Goal: Task Accomplishment & Management: Complete application form

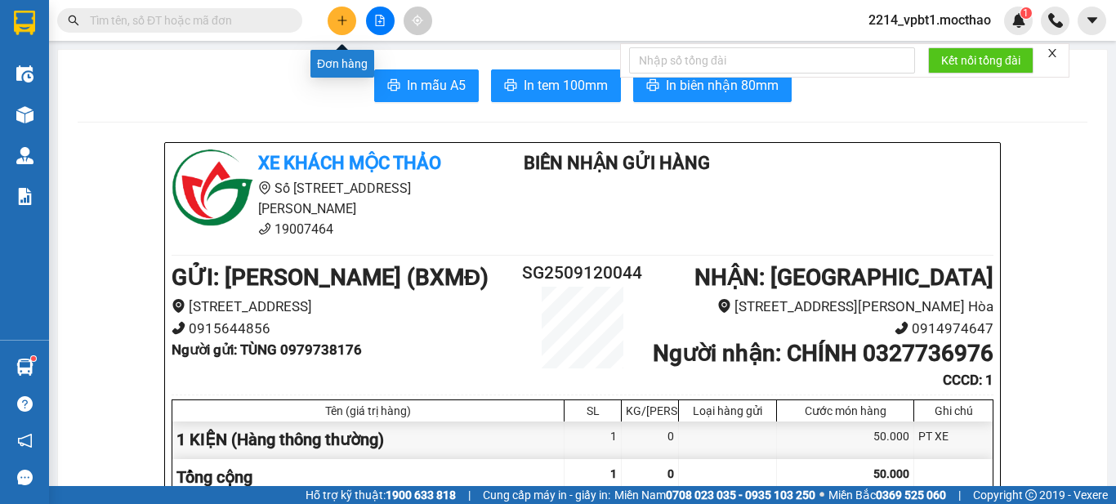
click at [346, 21] on icon "plus" at bounding box center [342, 20] width 11 height 11
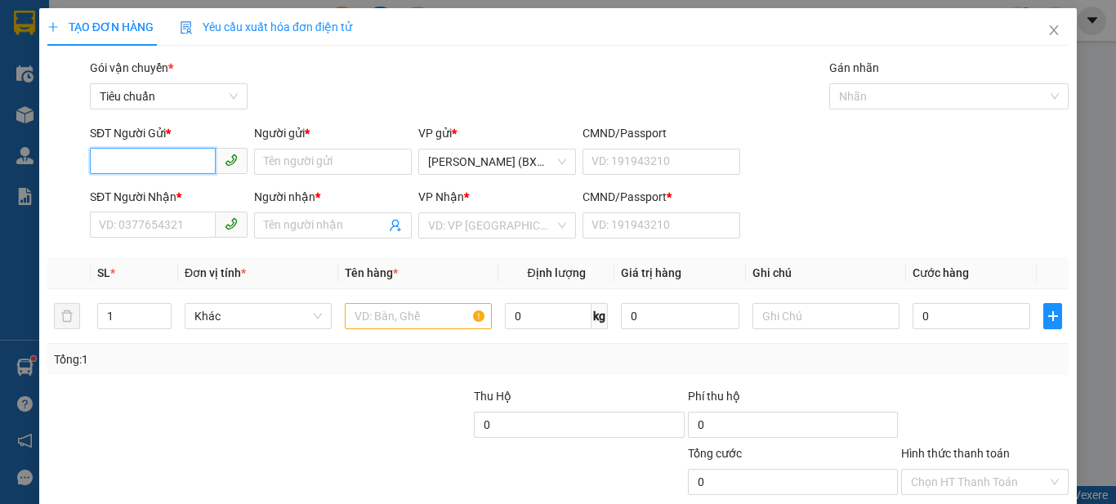
click at [201, 159] on input "SĐT Người Gửi *" at bounding box center [153, 161] width 126 height 26
type input "0768861111"
click at [275, 166] on input "Người gửi *" at bounding box center [333, 162] width 158 height 26
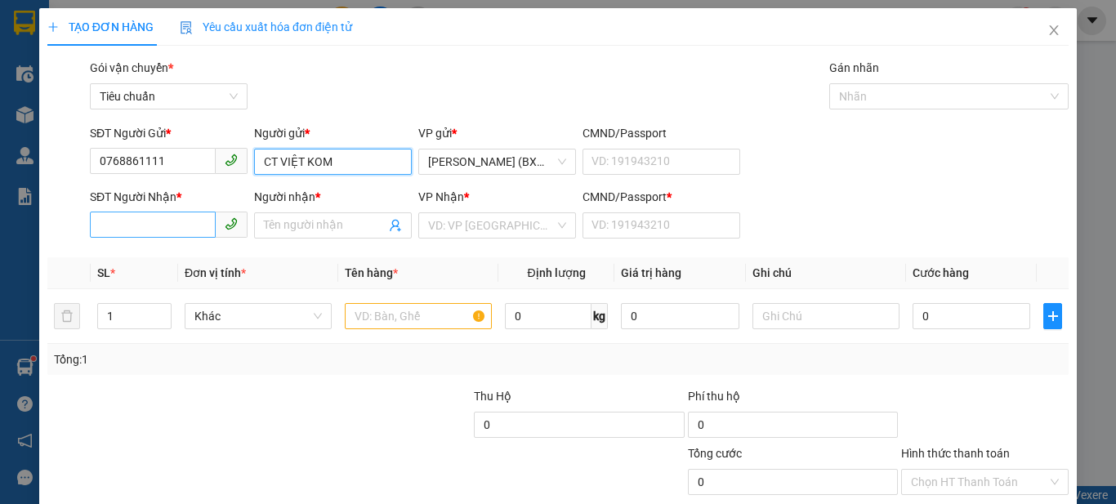
type input "CT VIỆT KOM"
click at [155, 231] on input "SĐT Người Nhận *" at bounding box center [153, 225] width 126 height 26
type input "0987631381"
click at [351, 219] on input "Người nhận *" at bounding box center [325, 226] width 122 height 18
